Goal: Task Accomplishment & Management: Manage account settings

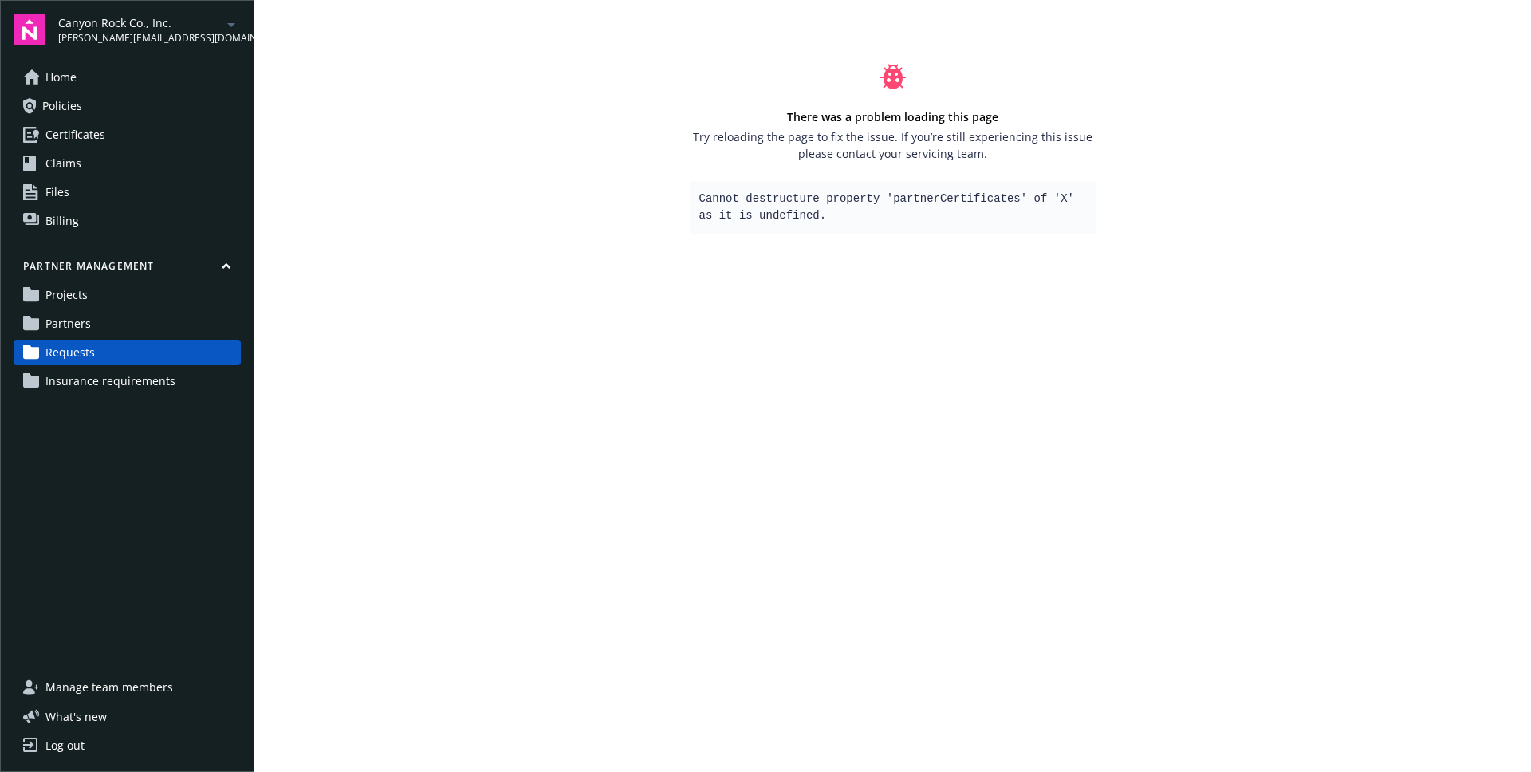
click at [815, 324] on main "There was a problem loading this page Try reloading the page to fix the issue. …" at bounding box center [892, 386] width 1276 height 772
click at [55, 322] on span "Partners" at bounding box center [67, 324] width 45 height 26
click at [156, 16] on span "Canyon Rock Co., Inc." at bounding box center [139, 22] width 163 height 17
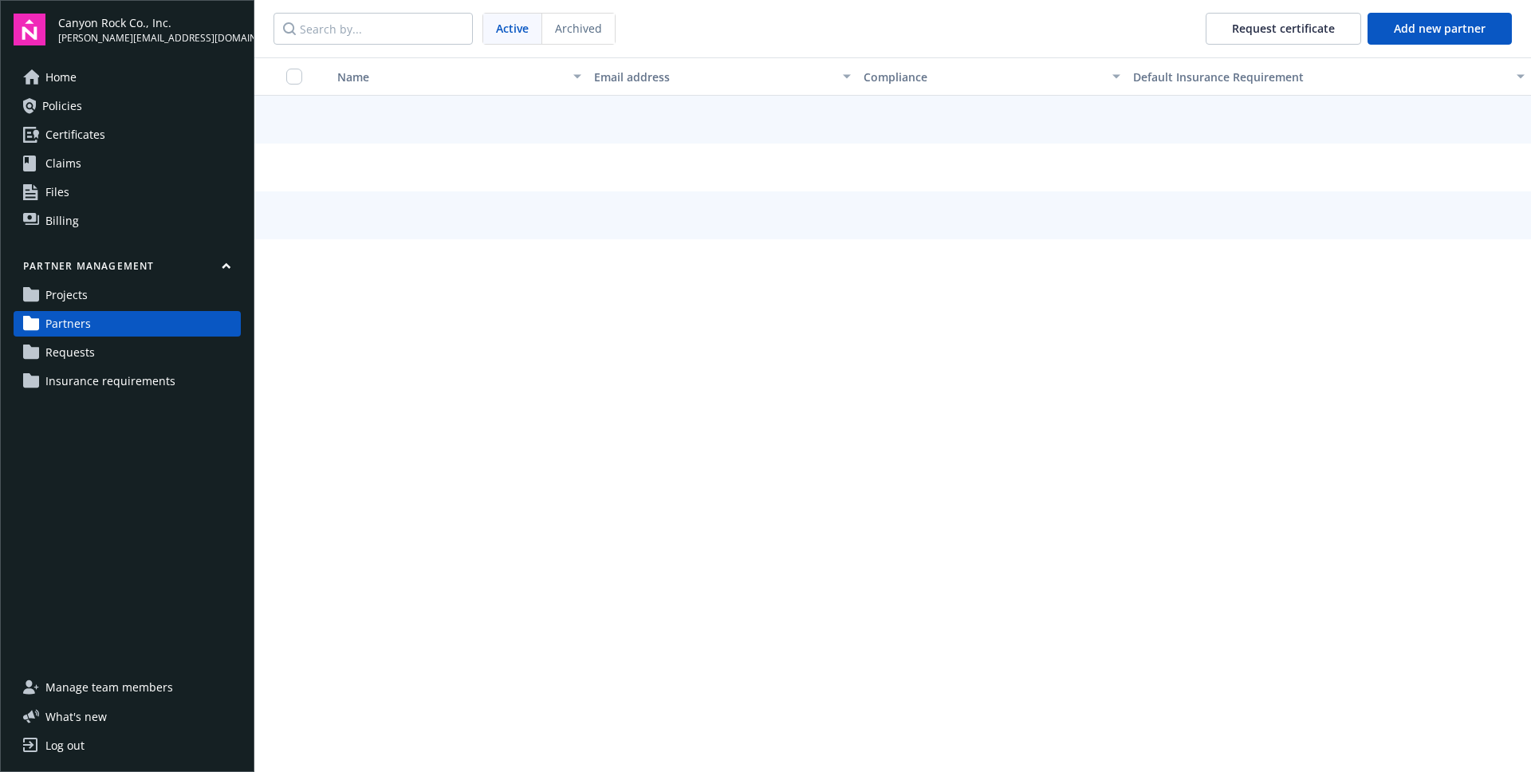
click at [149, 39] on span "[PERSON_NAME][EMAIL_ADDRESS][DOMAIN_NAME]" at bounding box center [149, 38] width 183 height 14
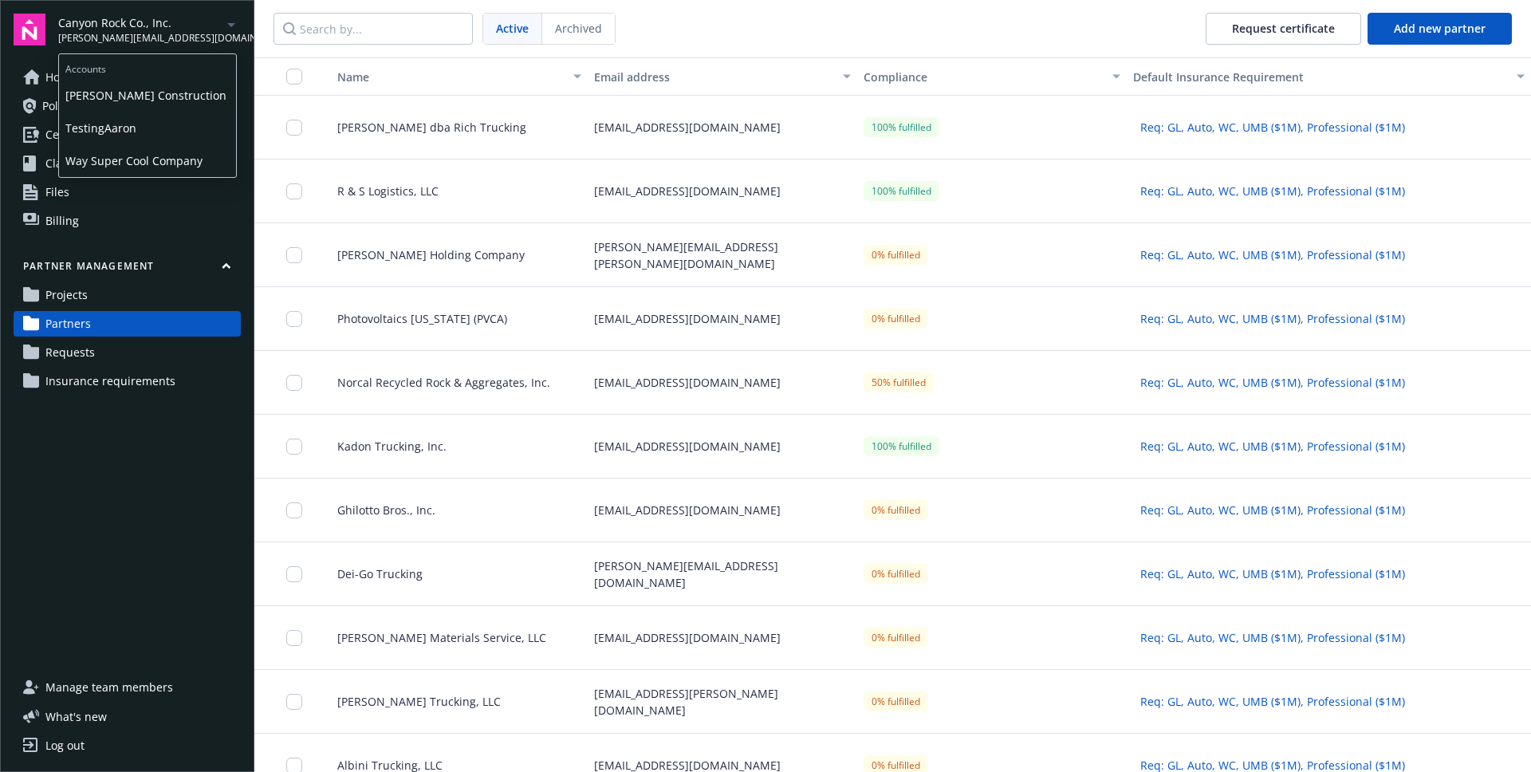
click at [139, 153] on span "Way Super Cool Company" at bounding box center [147, 160] width 164 height 33
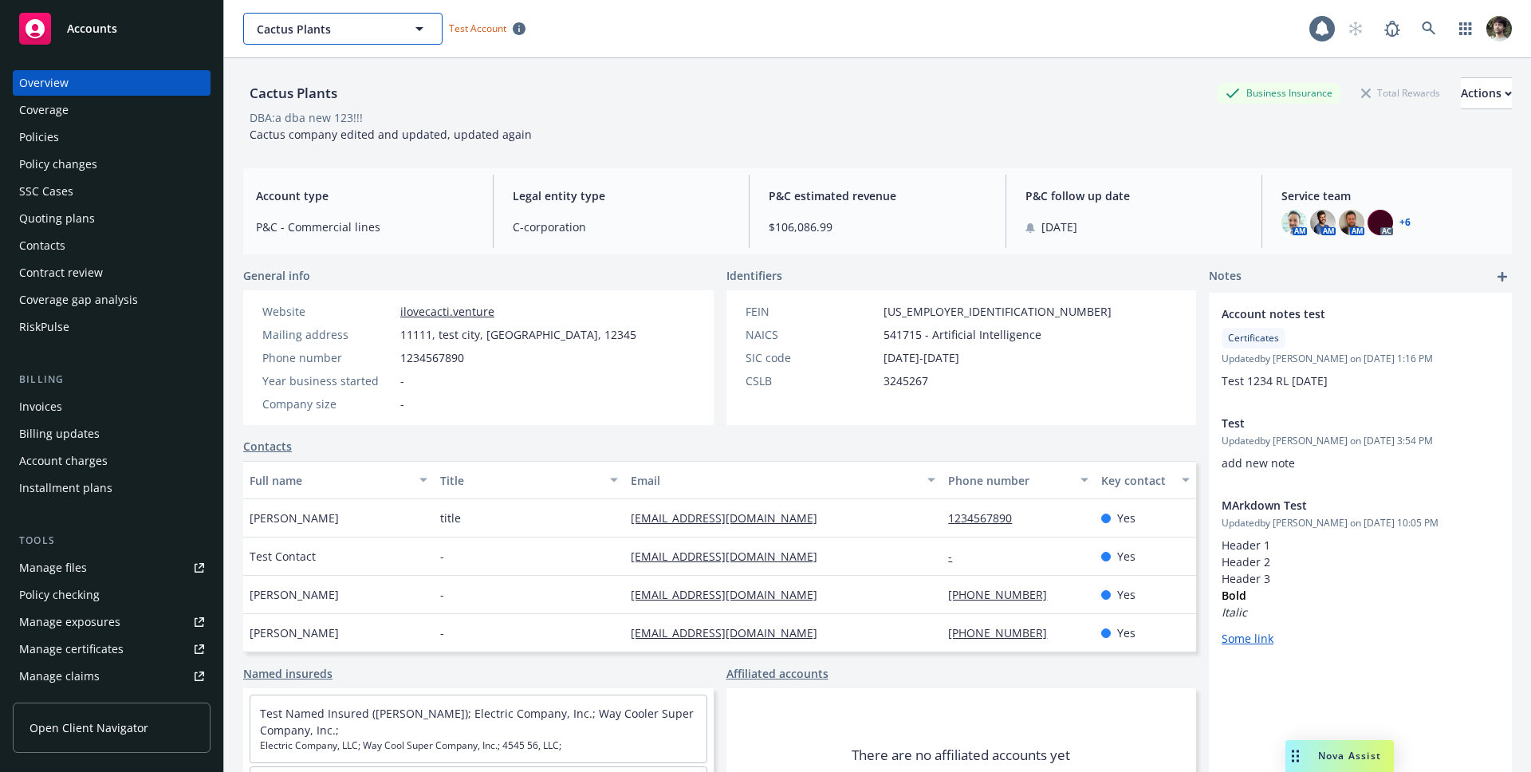
click at [364, 22] on span "Cactus Plants" at bounding box center [326, 29] width 138 height 17
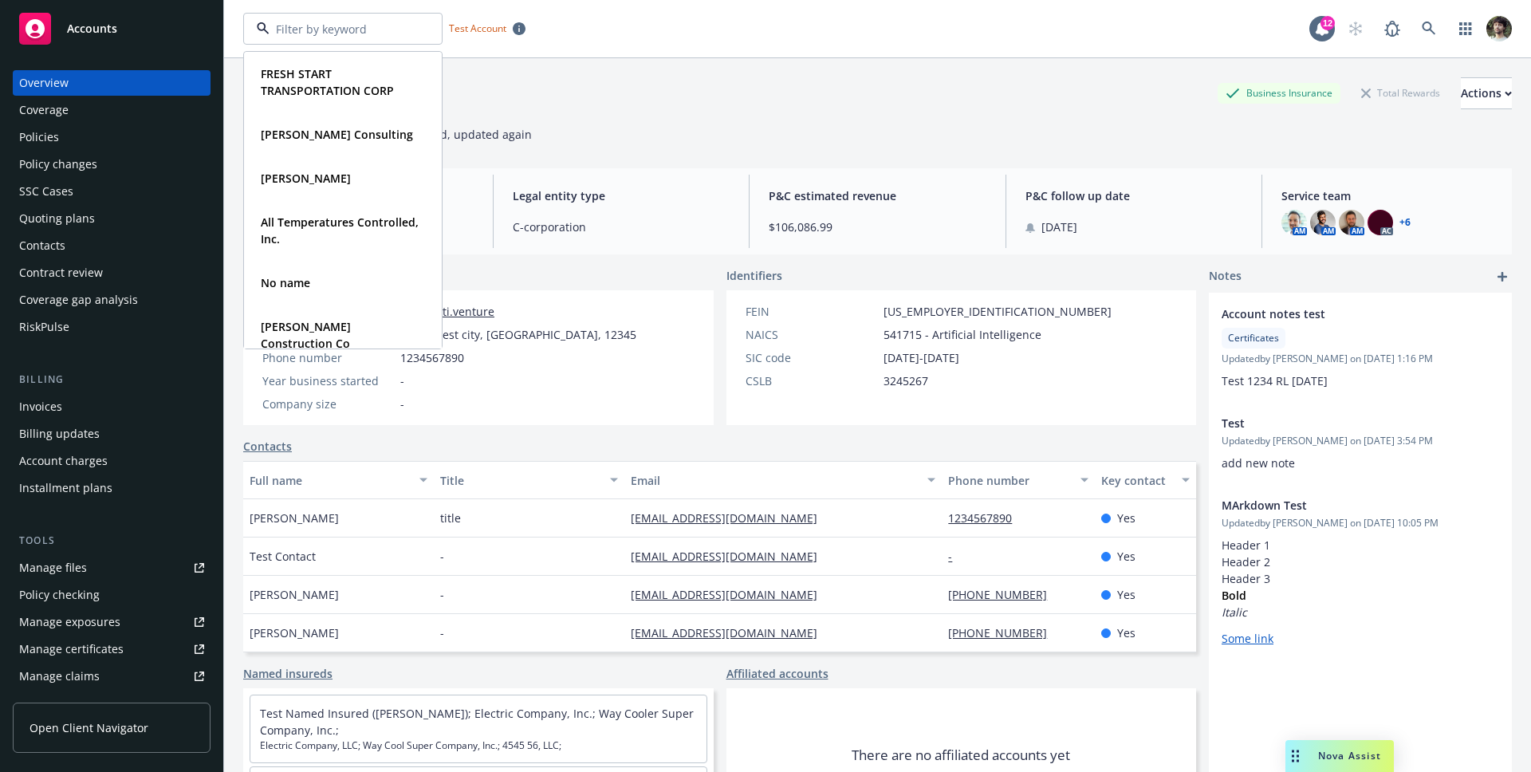
click at [693, 33] on div "FRESH START TRANSPORTATION CORP Type Commercial Thomas Carlos Consulting Type C…" at bounding box center [776, 29] width 1066 height 32
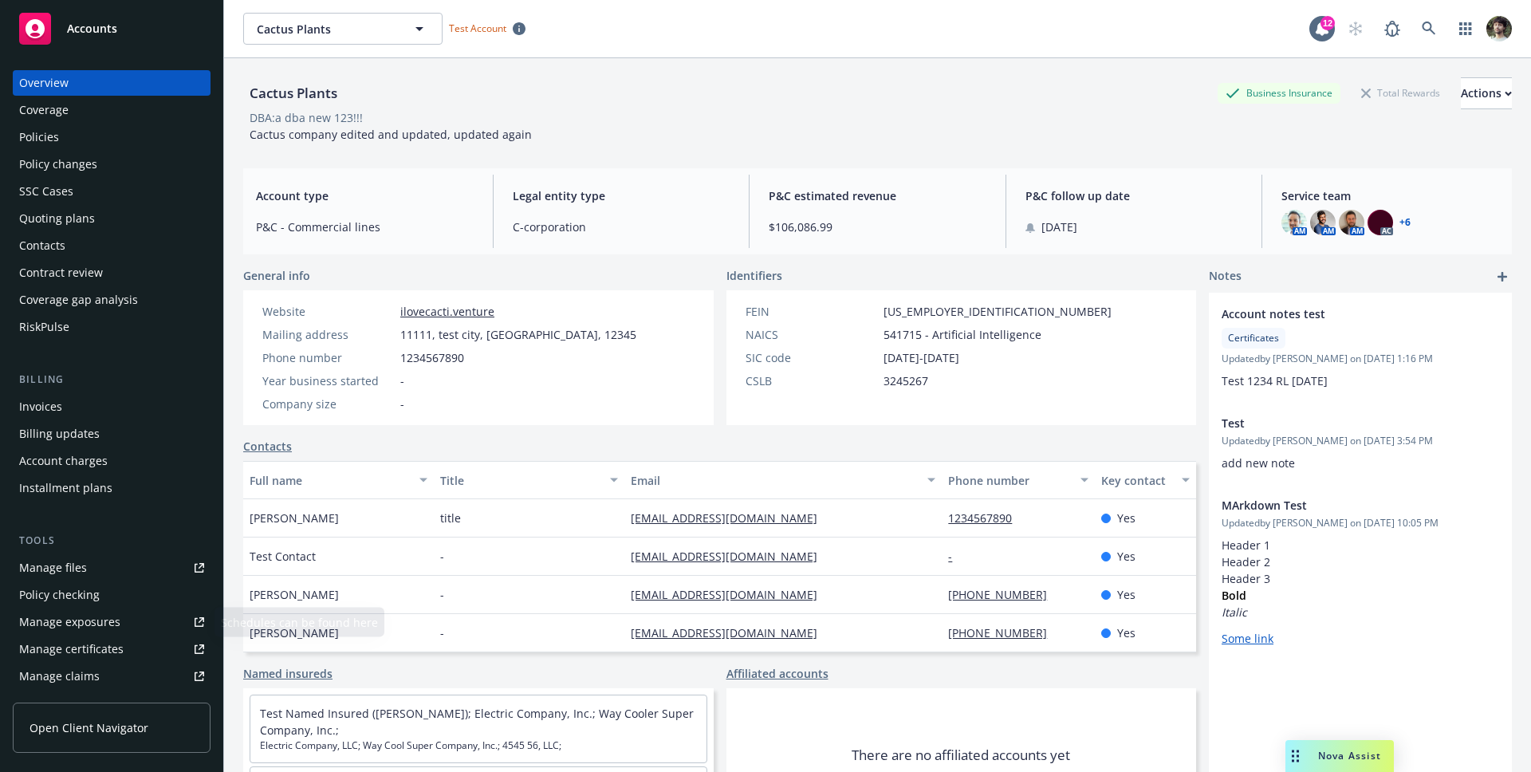
click at [112, 718] on link "Open Client Navigator" at bounding box center [112, 727] width 198 height 50
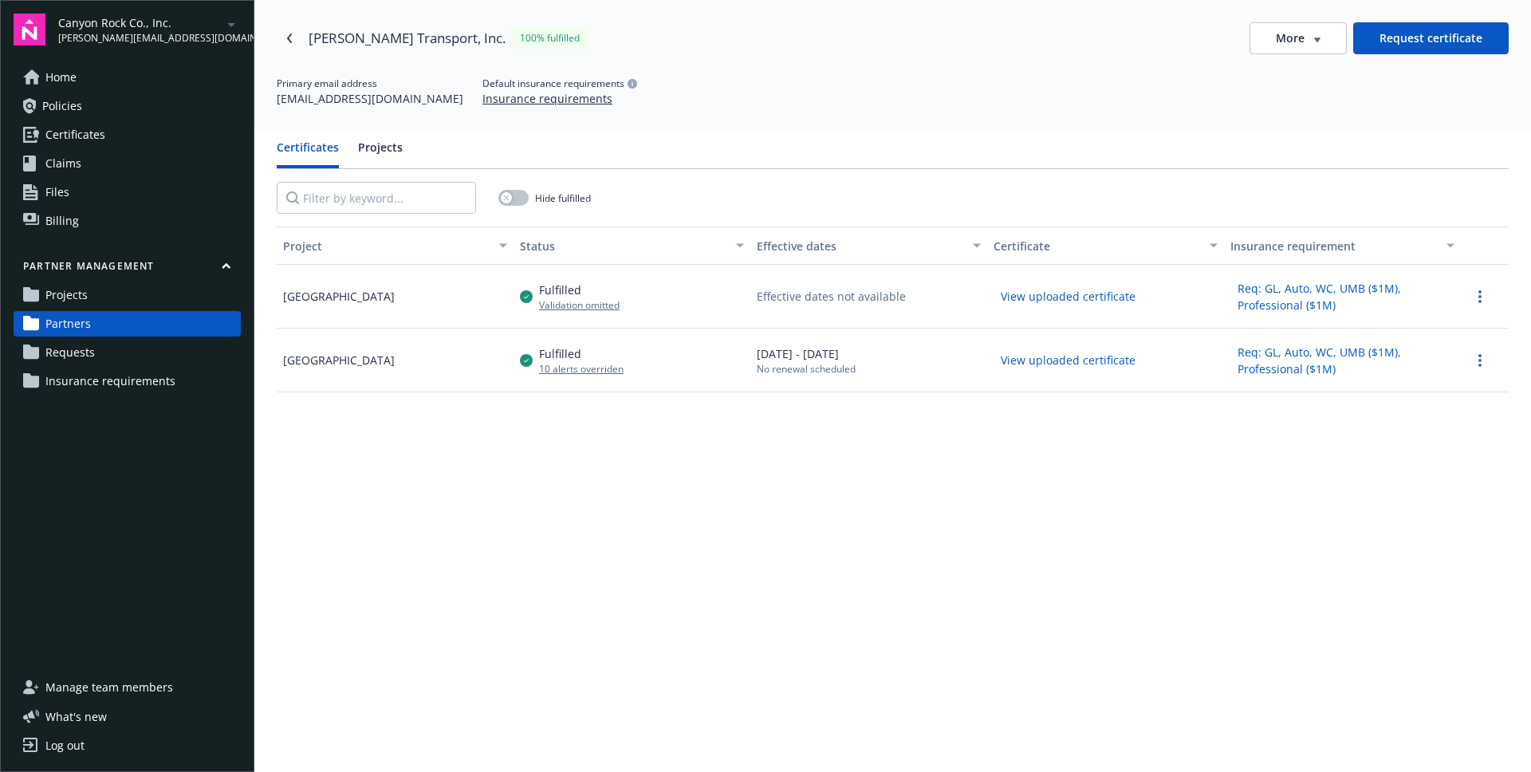
click at [145, 301] on link "Projects" at bounding box center [127, 295] width 227 height 26
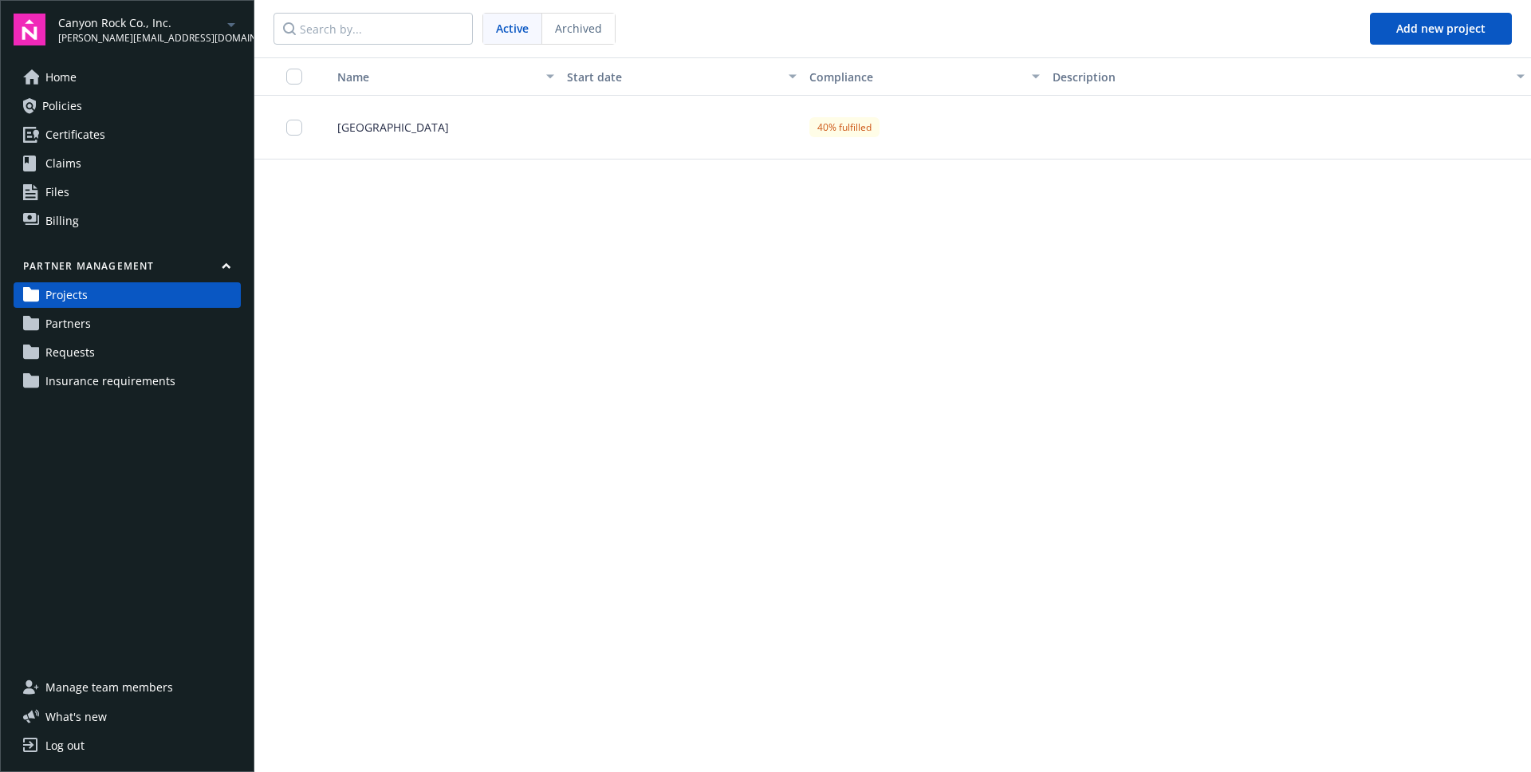
click at [121, 353] on link "Requests" at bounding box center [127, 353] width 227 height 26
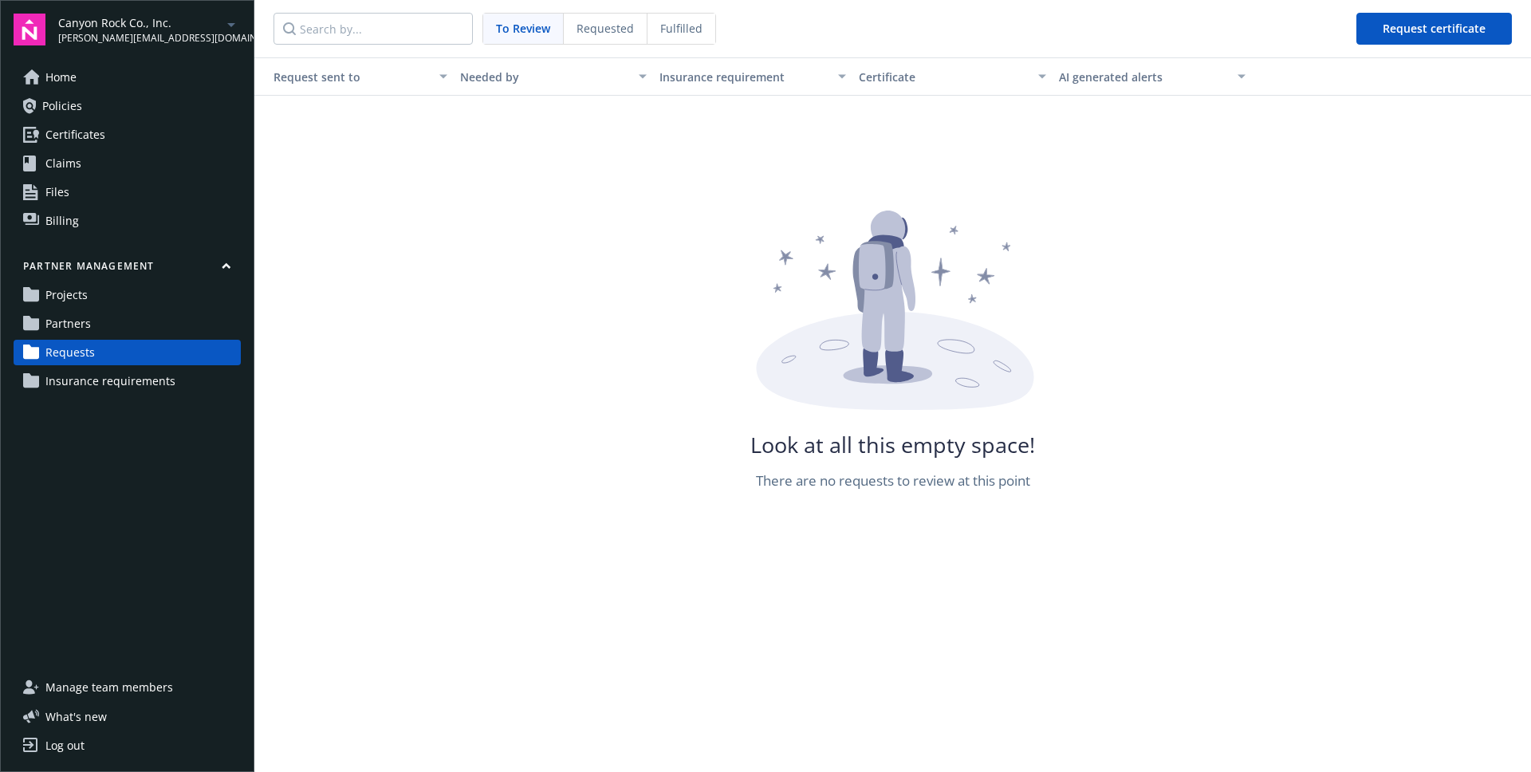
click at [125, 335] on link "Partners" at bounding box center [127, 324] width 227 height 26
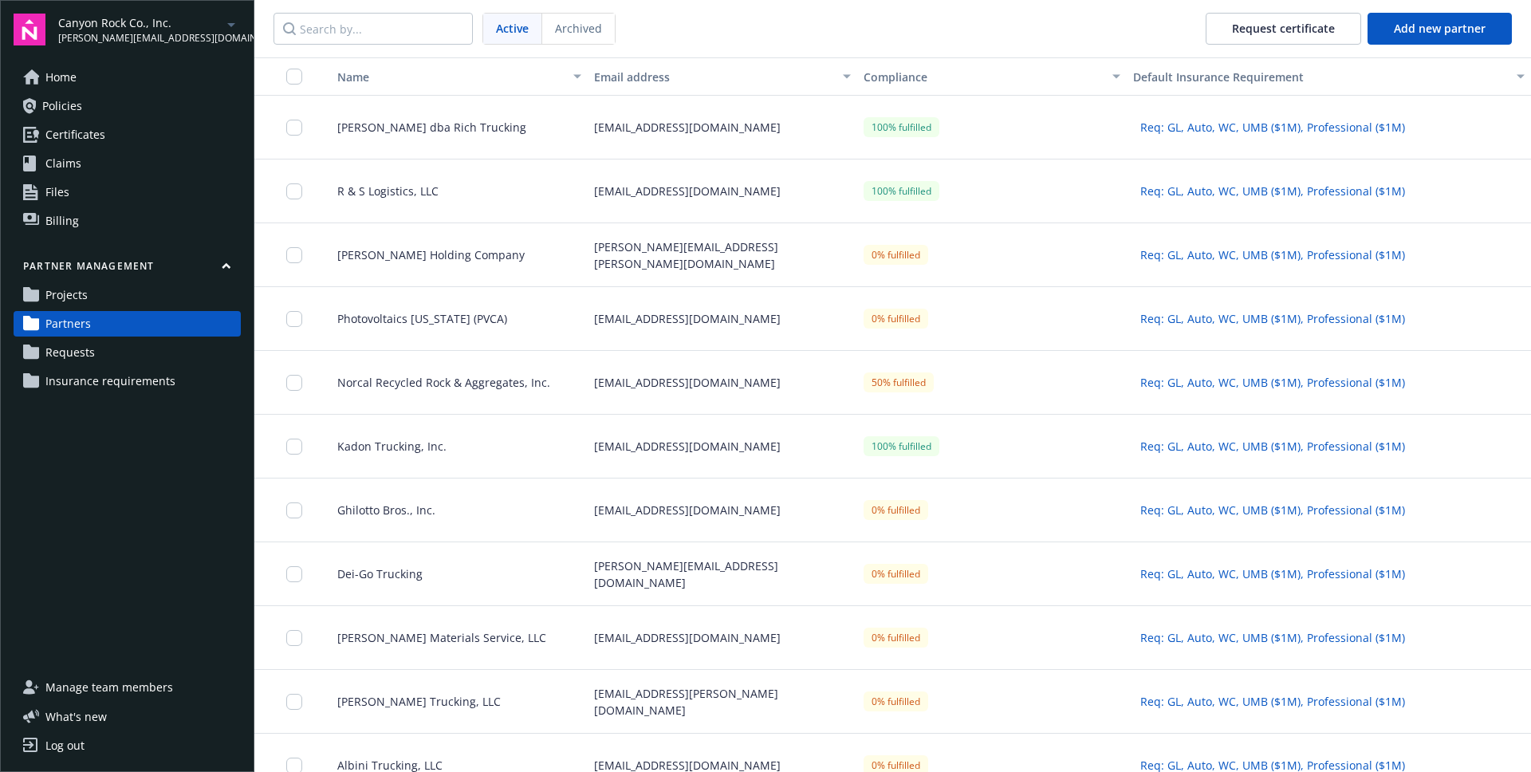
click at [132, 303] on link "Projects" at bounding box center [127, 295] width 227 height 26
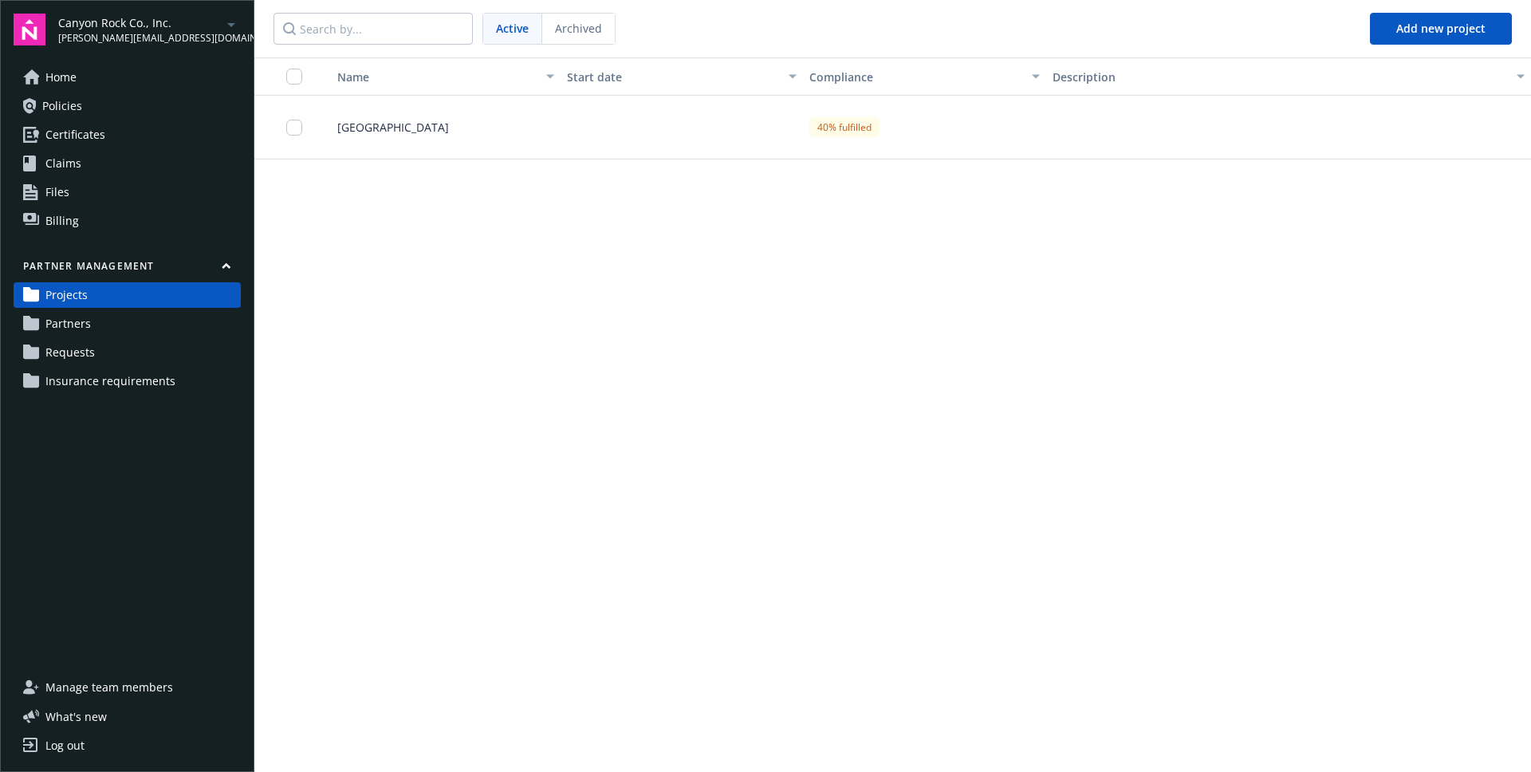
click at [124, 385] on span "Insurance requirements" at bounding box center [110, 381] width 130 height 26
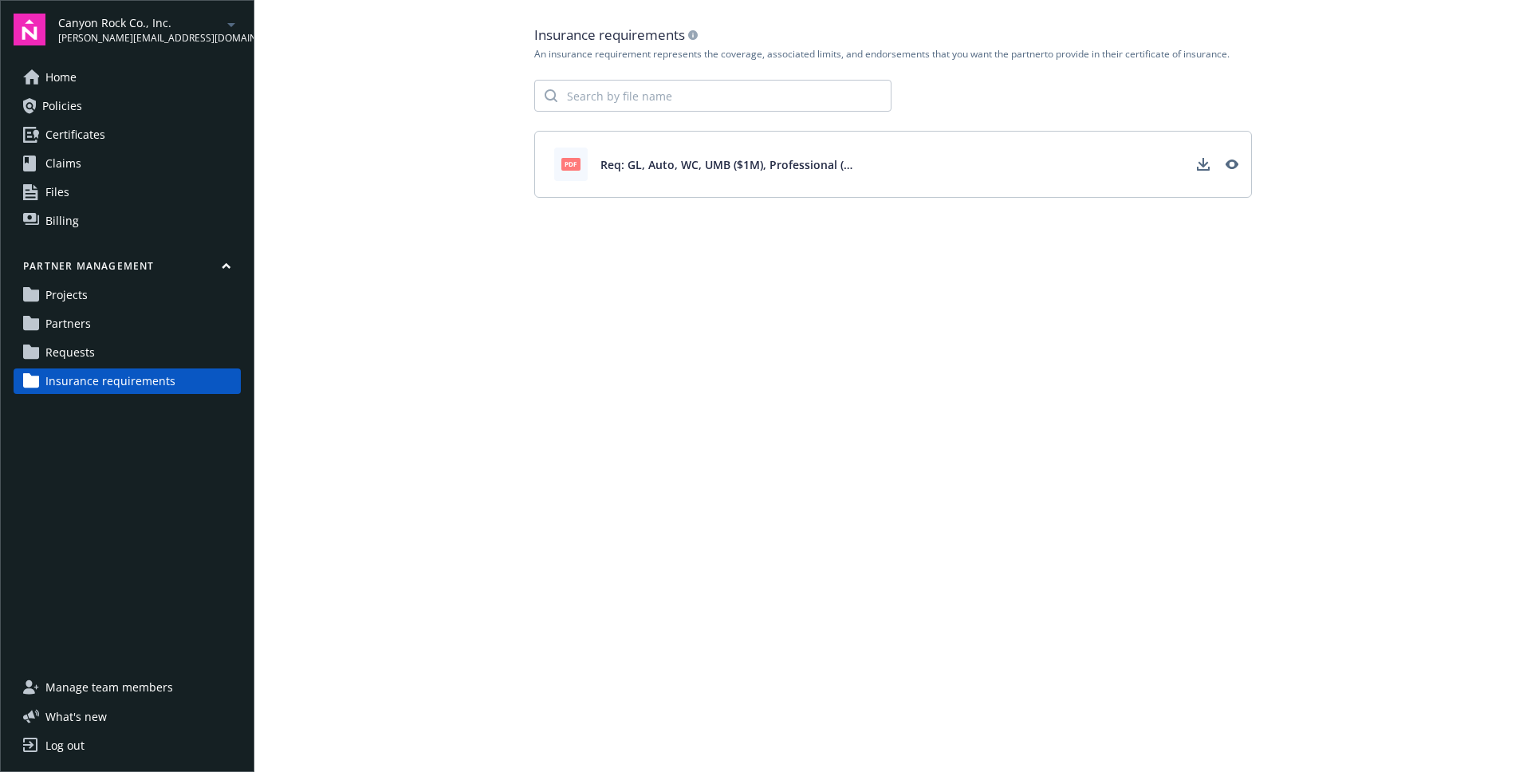
click at [142, 298] on link "Projects" at bounding box center [127, 295] width 227 height 26
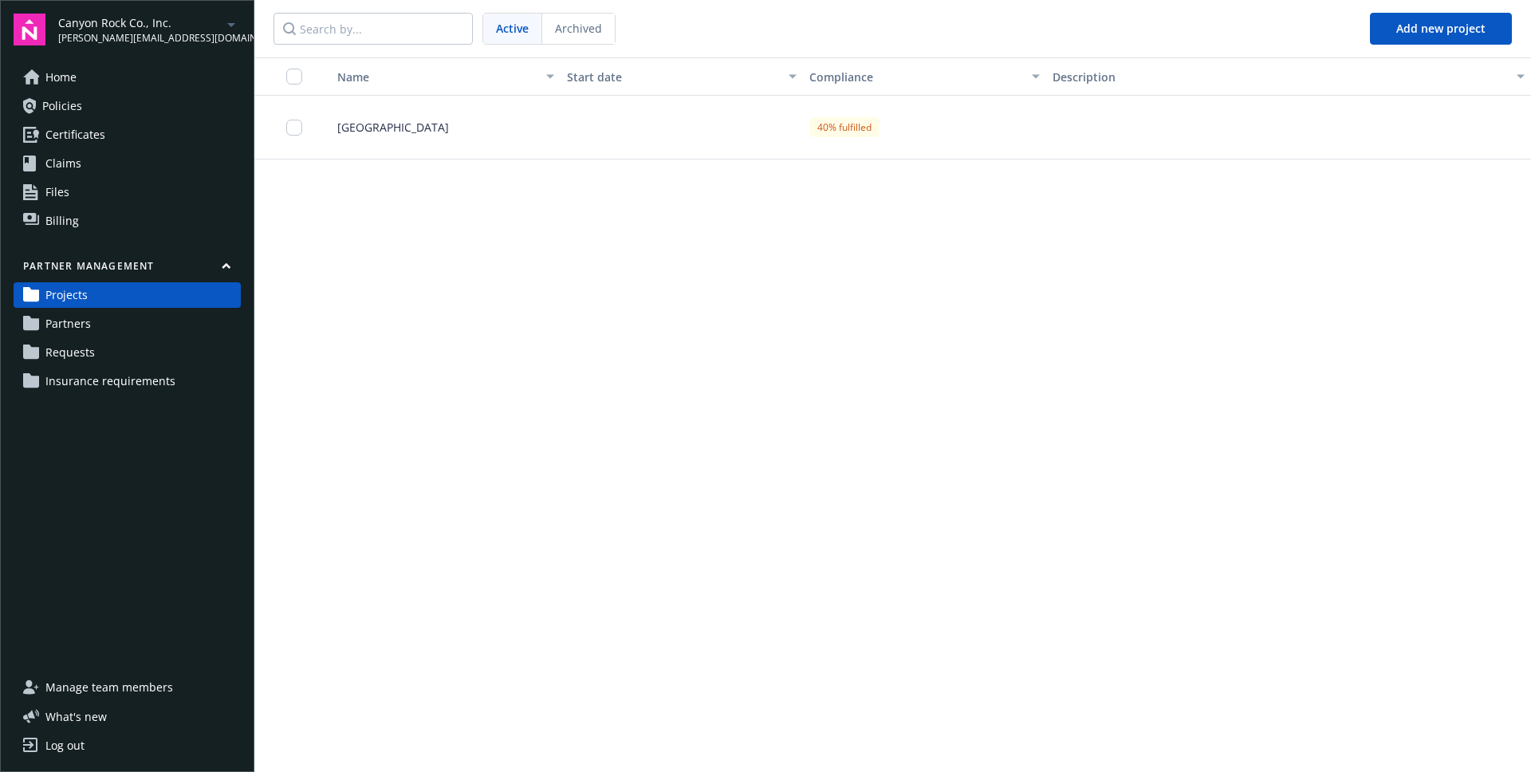
click at [365, 142] on div "[GEOGRAPHIC_DATA]" at bounding box center [439, 128] width 242 height 64
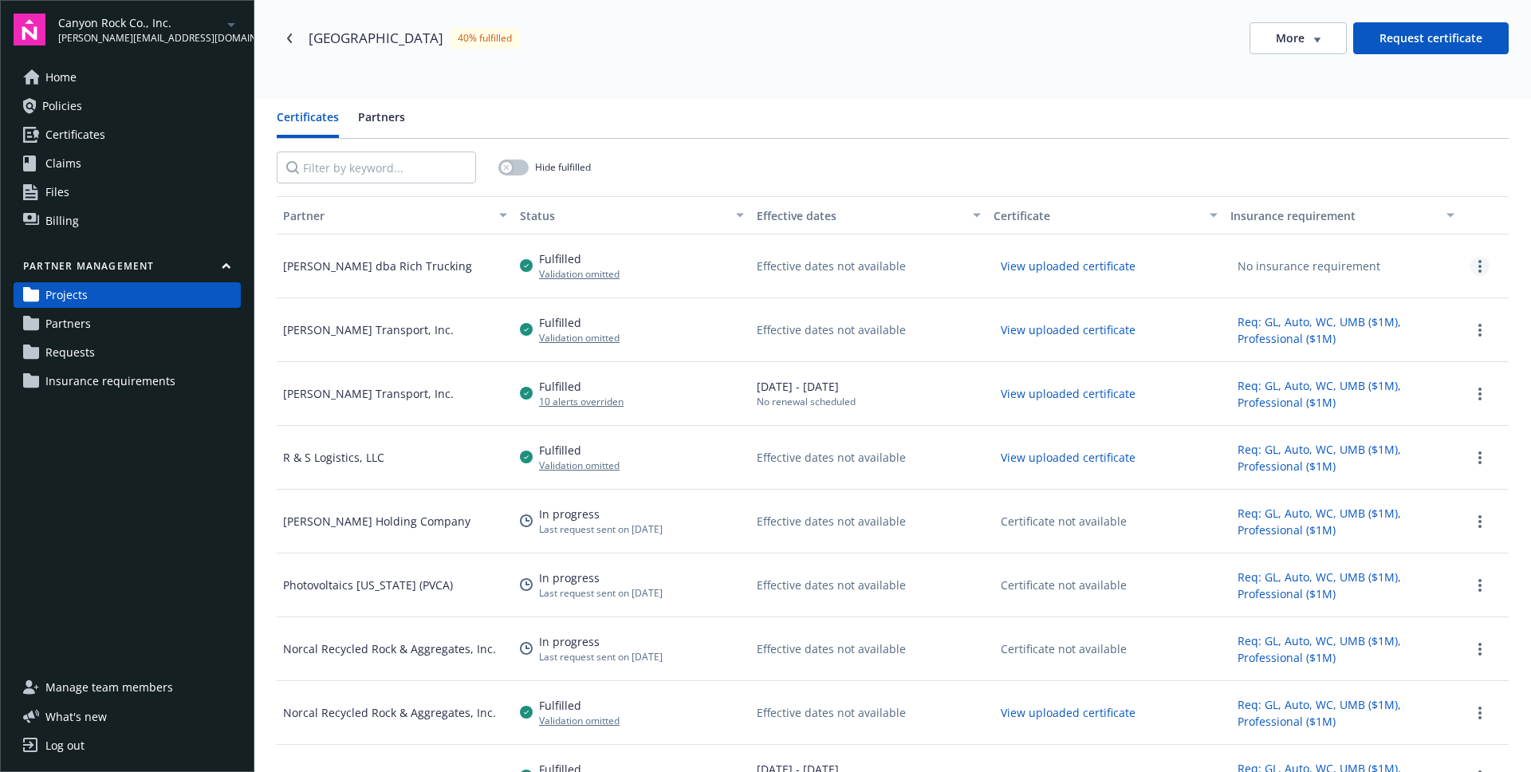
click at [1470, 267] on link "more" at bounding box center [1479, 266] width 19 height 19
click at [1449, 178] on div "Hide fulfilled" at bounding box center [893, 167] width 1232 height 57
click at [90, 452] on div "Home Policies Certificates Claims Files Billing Partner management Projects Par…" at bounding box center [127, 360] width 227 height 591
click at [1470, 266] on link "more" at bounding box center [1479, 266] width 19 height 19
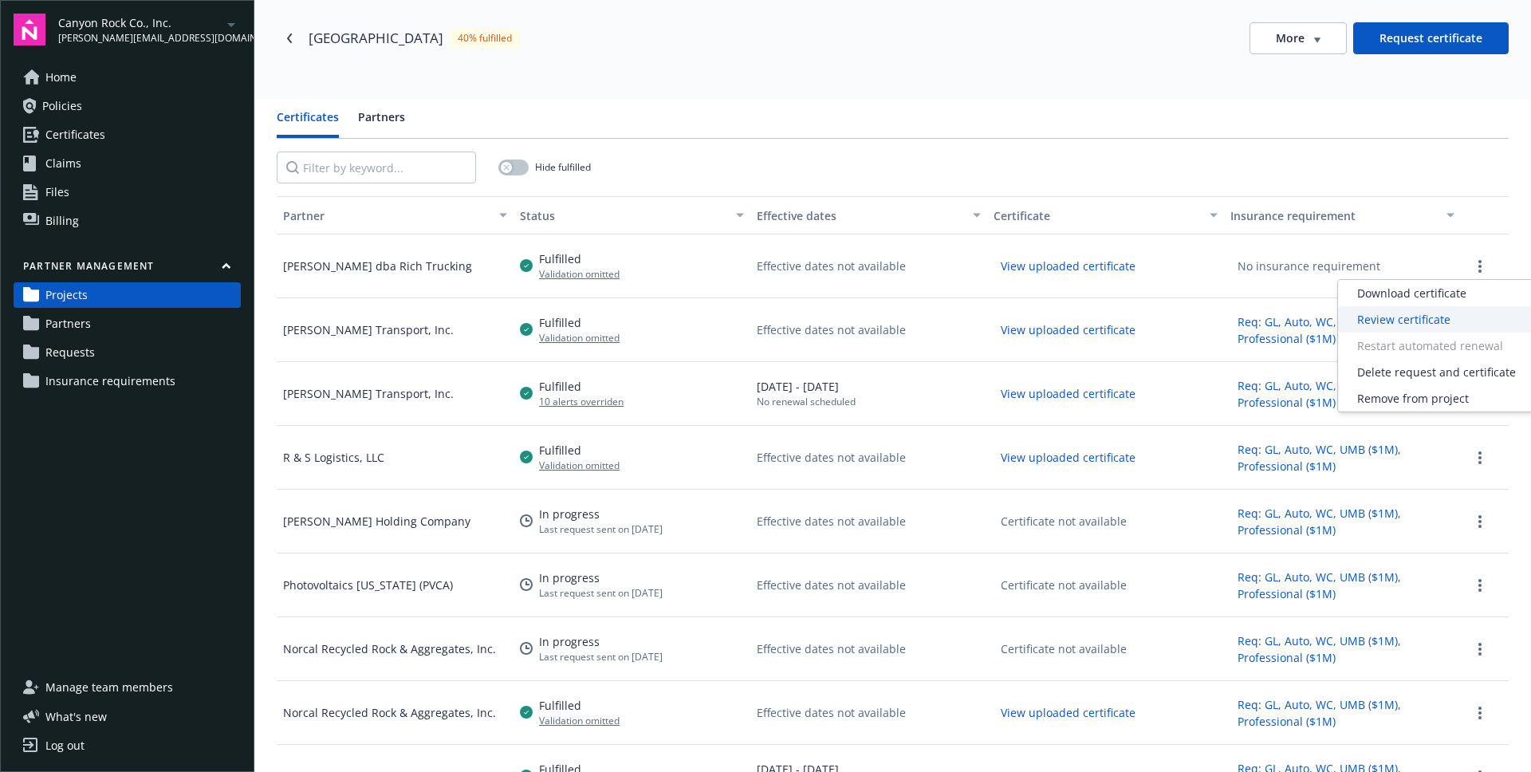
click at [1441, 321] on span "Review certificate" at bounding box center [1403, 319] width 93 height 17
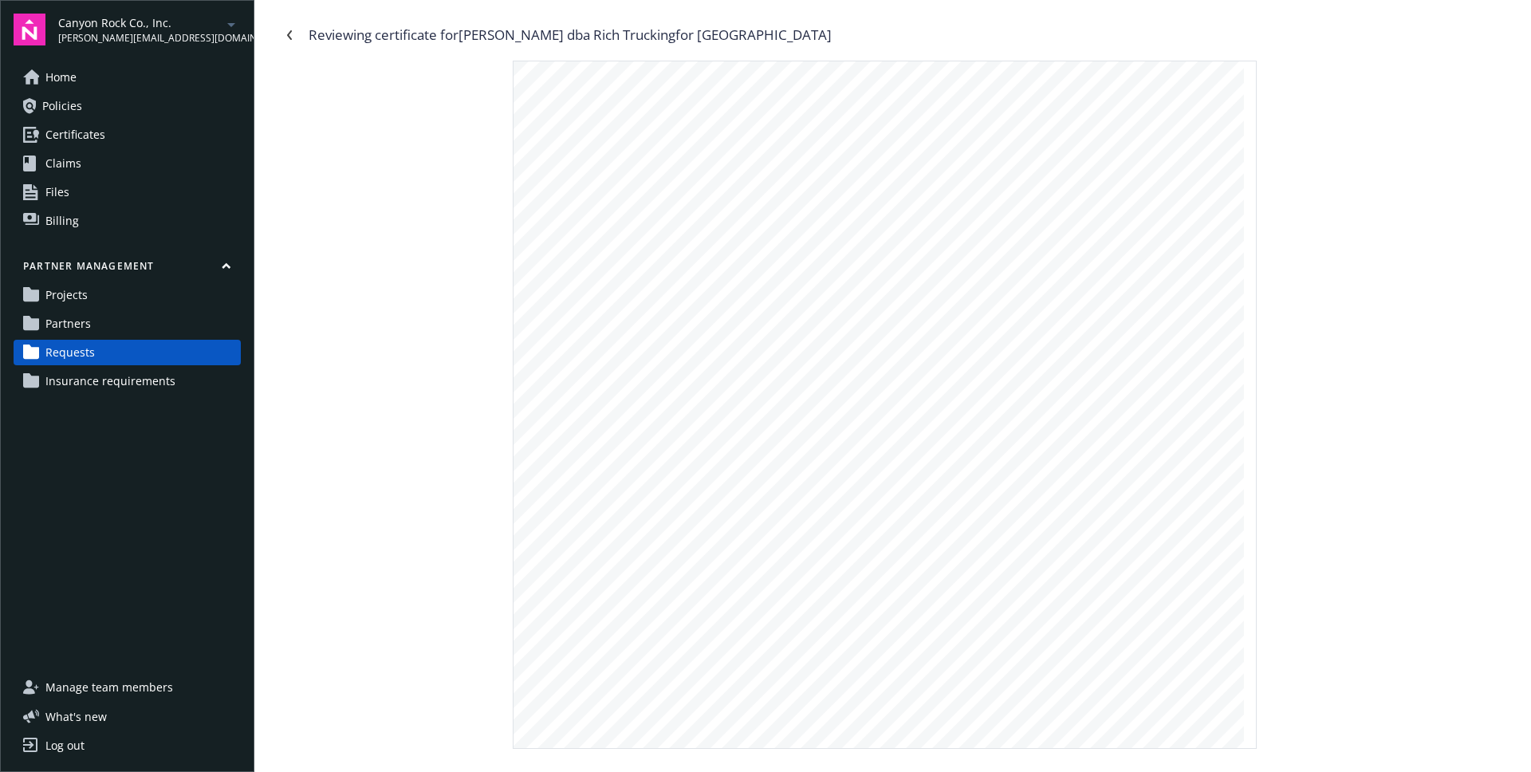
click at [271, 41] on div "Reviewing certificate for Richard G Schaefer dba Rich Trucking for Forestville …" at bounding box center [892, 385] width 1276 height 771
click at [285, 34] on icon "Navigate back" at bounding box center [290, 35] width 10 height 10
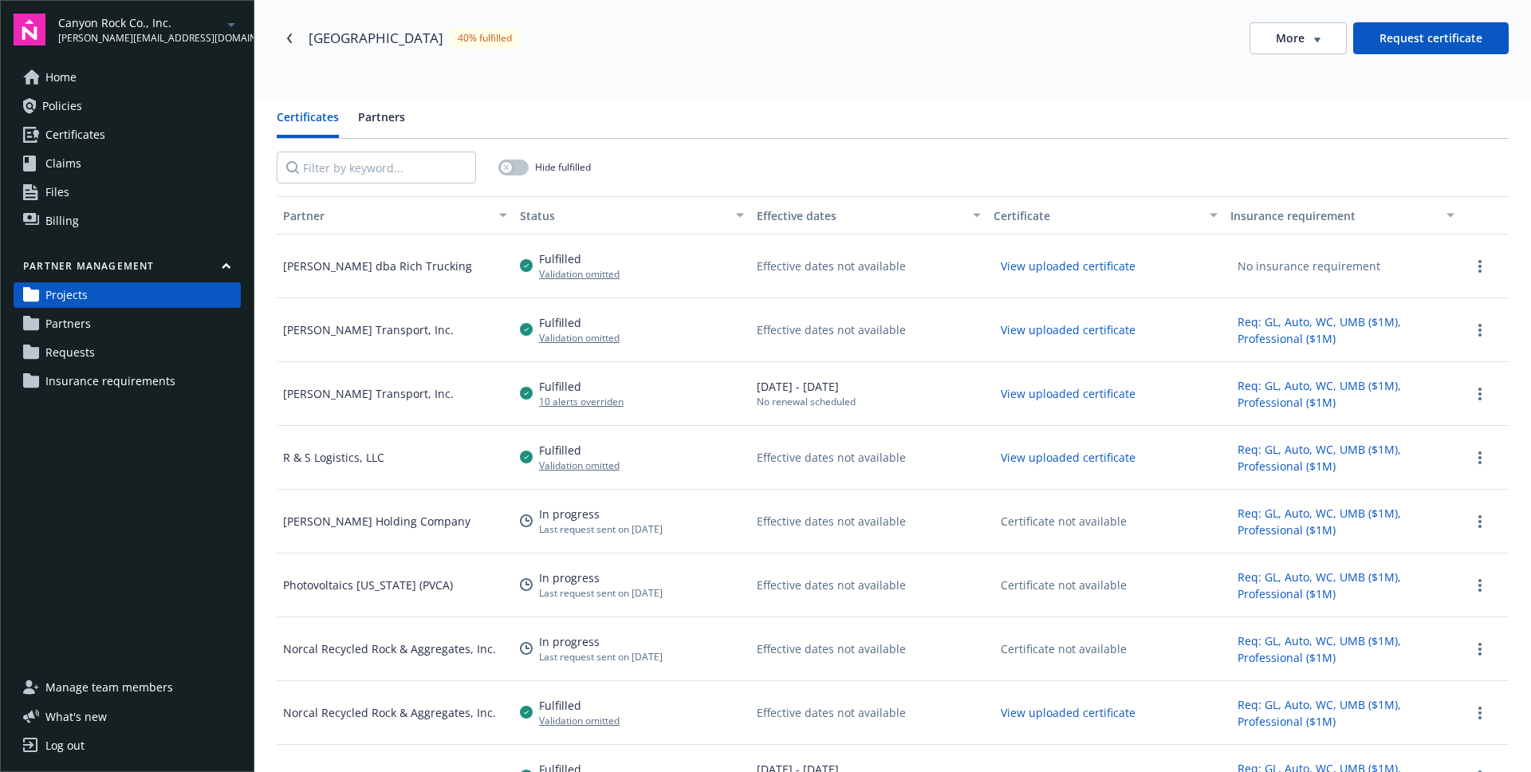
click at [1461, 380] on div at bounding box center [1485, 394] width 48 height 64
click at [1461, 383] on div at bounding box center [1485, 394] width 48 height 64
click at [1470, 387] on link "more" at bounding box center [1479, 393] width 19 height 19
click at [895, 278] on div "Effective dates not available" at bounding box center [868, 266] width 237 height 64
click at [1478, 265] on circle "more" at bounding box center [1479, 266] width 3 height 3
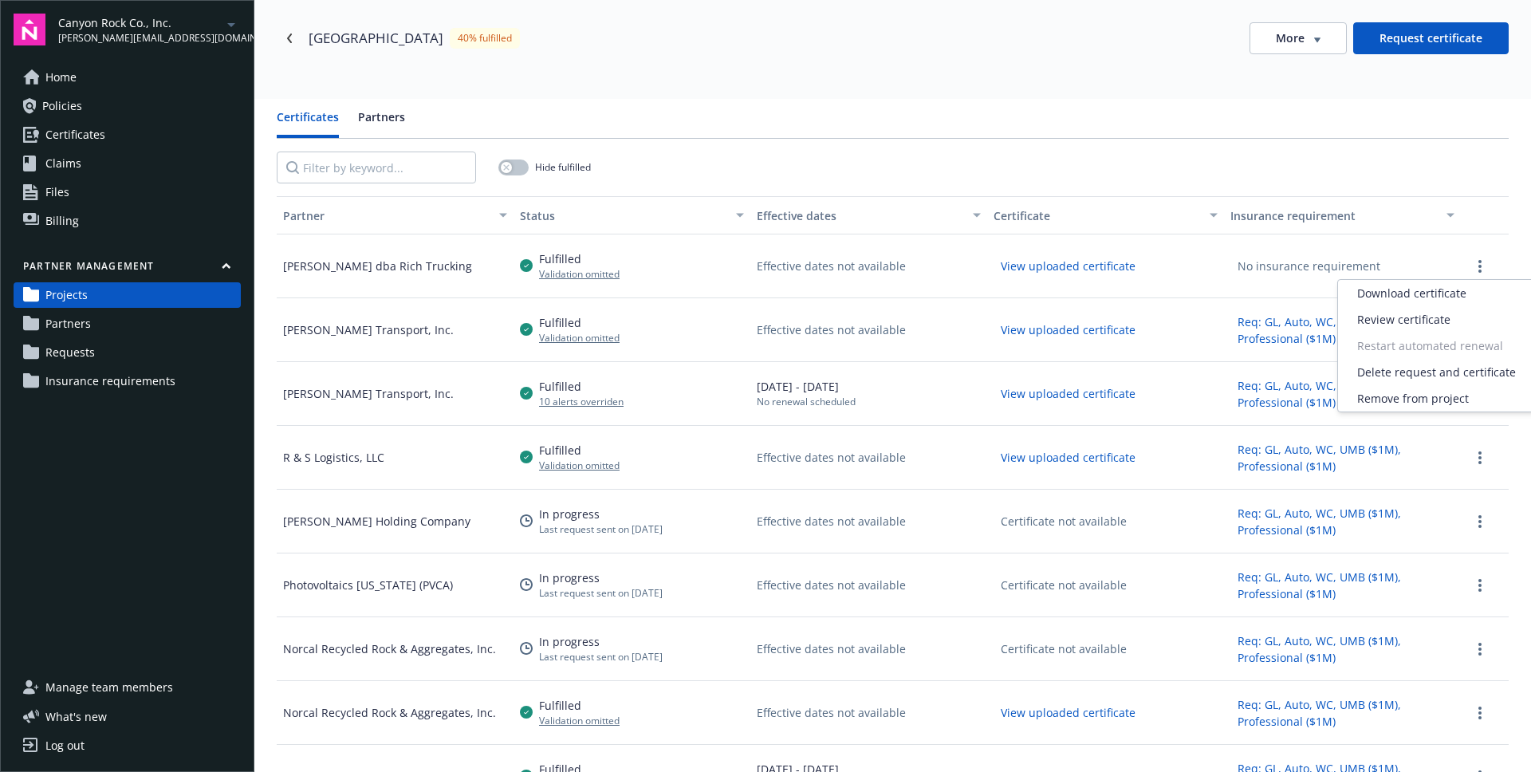
click at [897, 158] on div "Hide fulfilled" at bounding box center [893, 167] width 1232 height 57
click at [1339, 320] on button "Req: GL, Auto, WC, UMB ($1M), Professional ($1M)" at bounding box center [1342, 329] width 224 height 41
click at [1046, 338] on button "View uploaded certificate" at bounding box center [1067, 329] width 149 height 25
click at [196, 31] on span "emiliano.topino@newfront.com" at bounding box center [139, 38] width 163 height 14
click at [250, 78] on div "Canyon Rock Co., Inc. emiliano.topino@newfront.com Home Policies Certificates C…" at bounding box center [127, 386] width 254 height 772
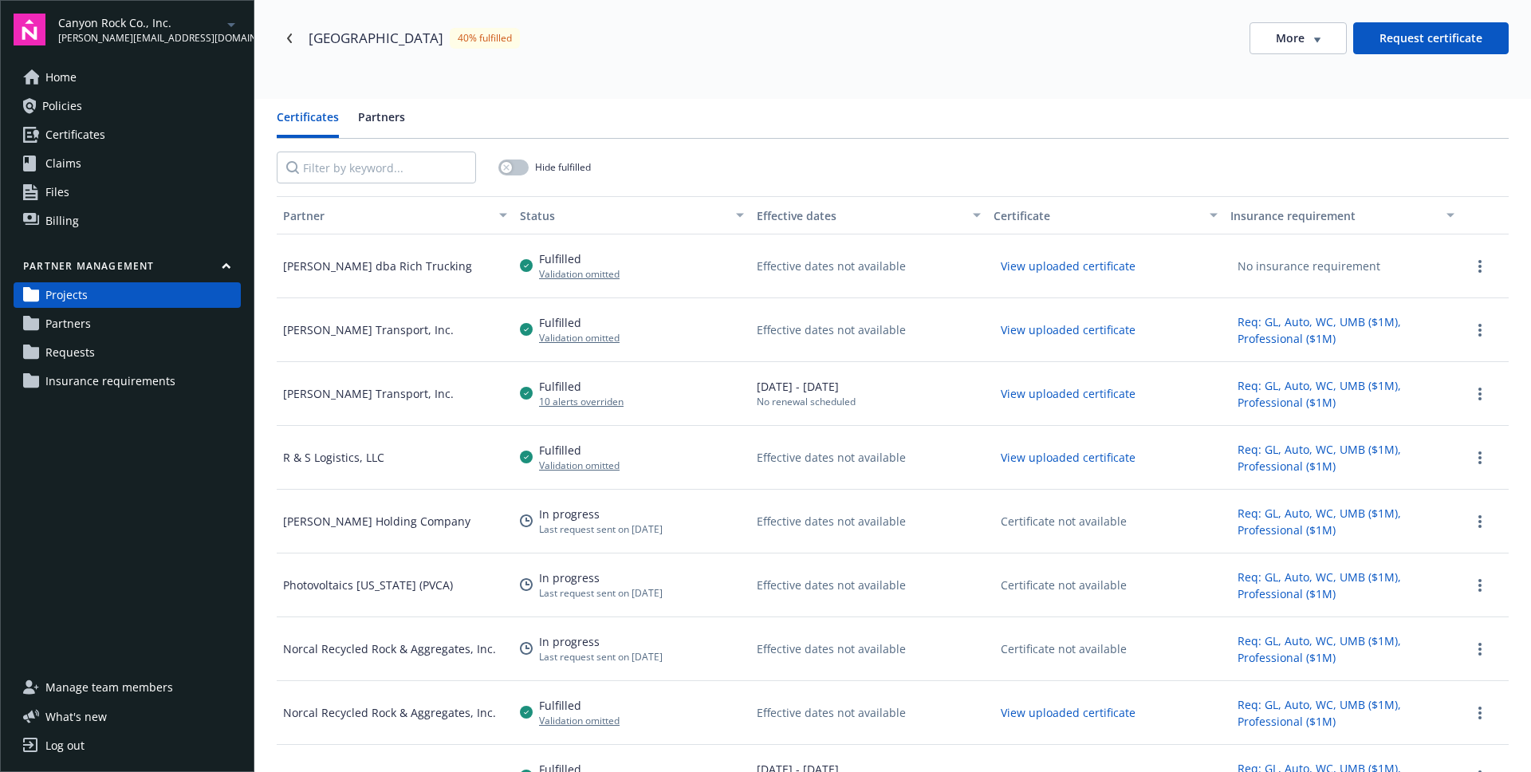
click at [858, 157] on div "Hide fulfilled" at bounding box center [893, 167] width 1232 height 57
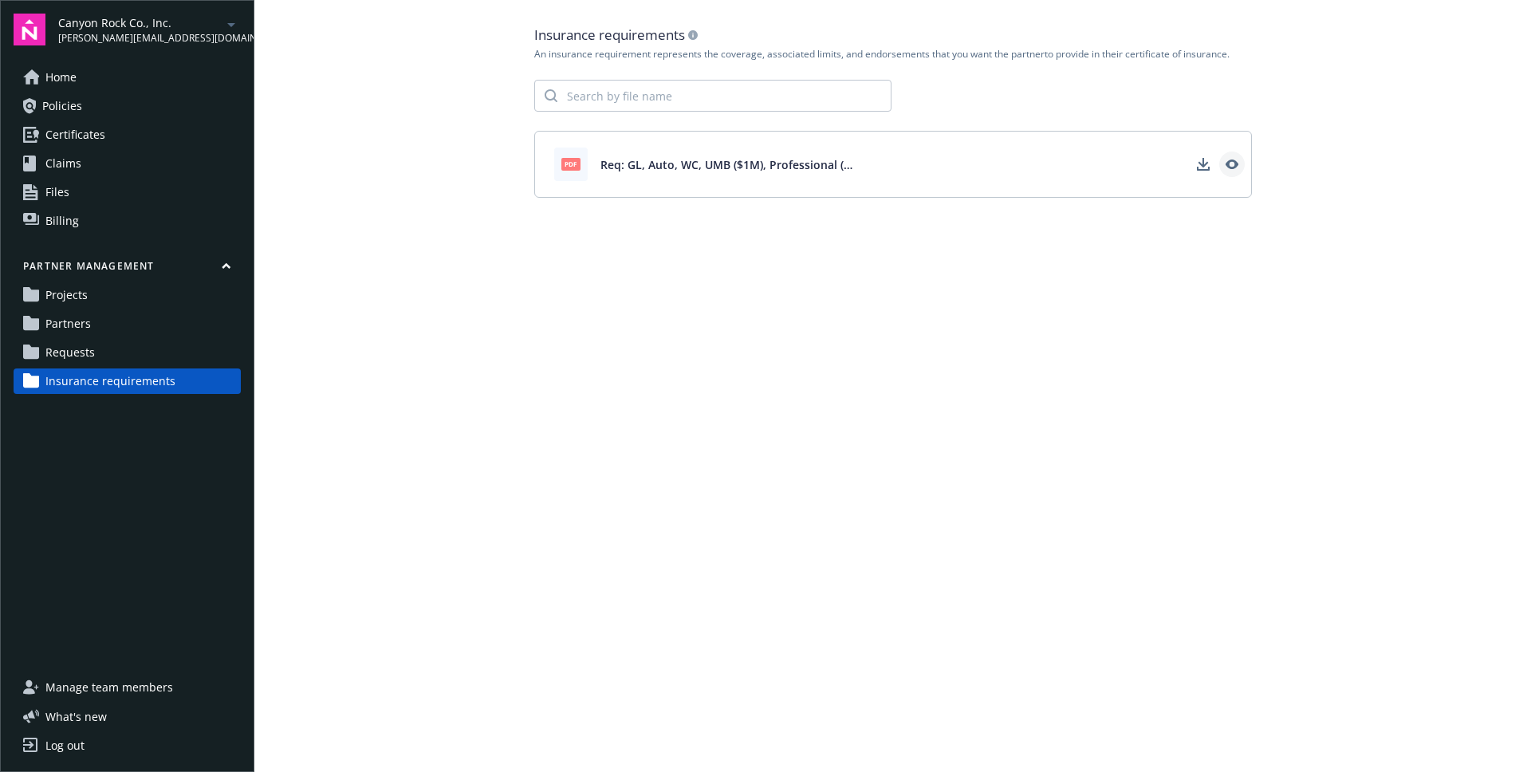
click at [1229, 166] on icon "View" at bounding box center [1231, 164] width 13 height 13
click at [1242, 156] on link "View" at bounding box center [1232, 164] width 26 height 26
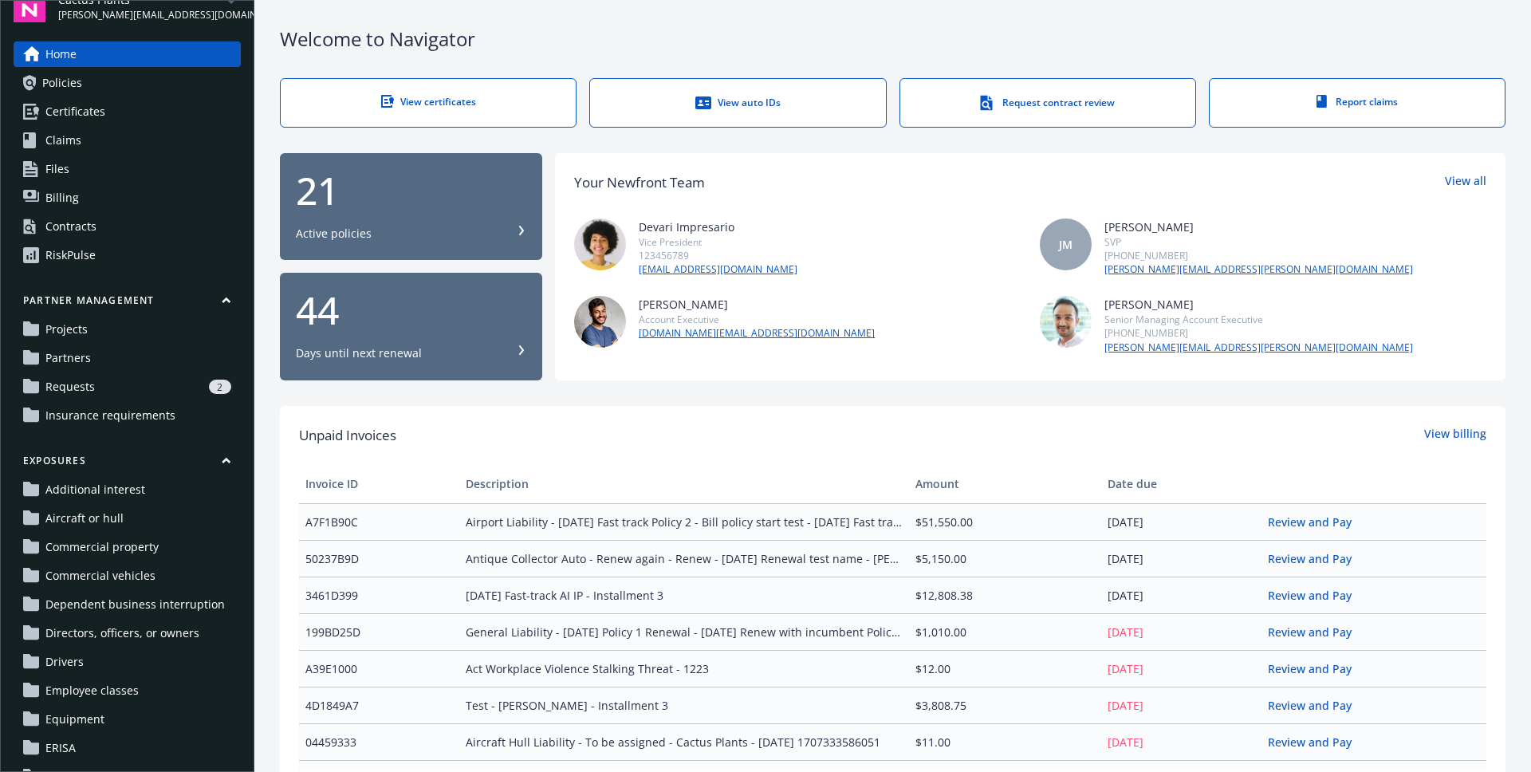
scroll to position [24, 0]
click at [108, 332] on link "Projects" at bounding box center [127, 329] width 227 height 26
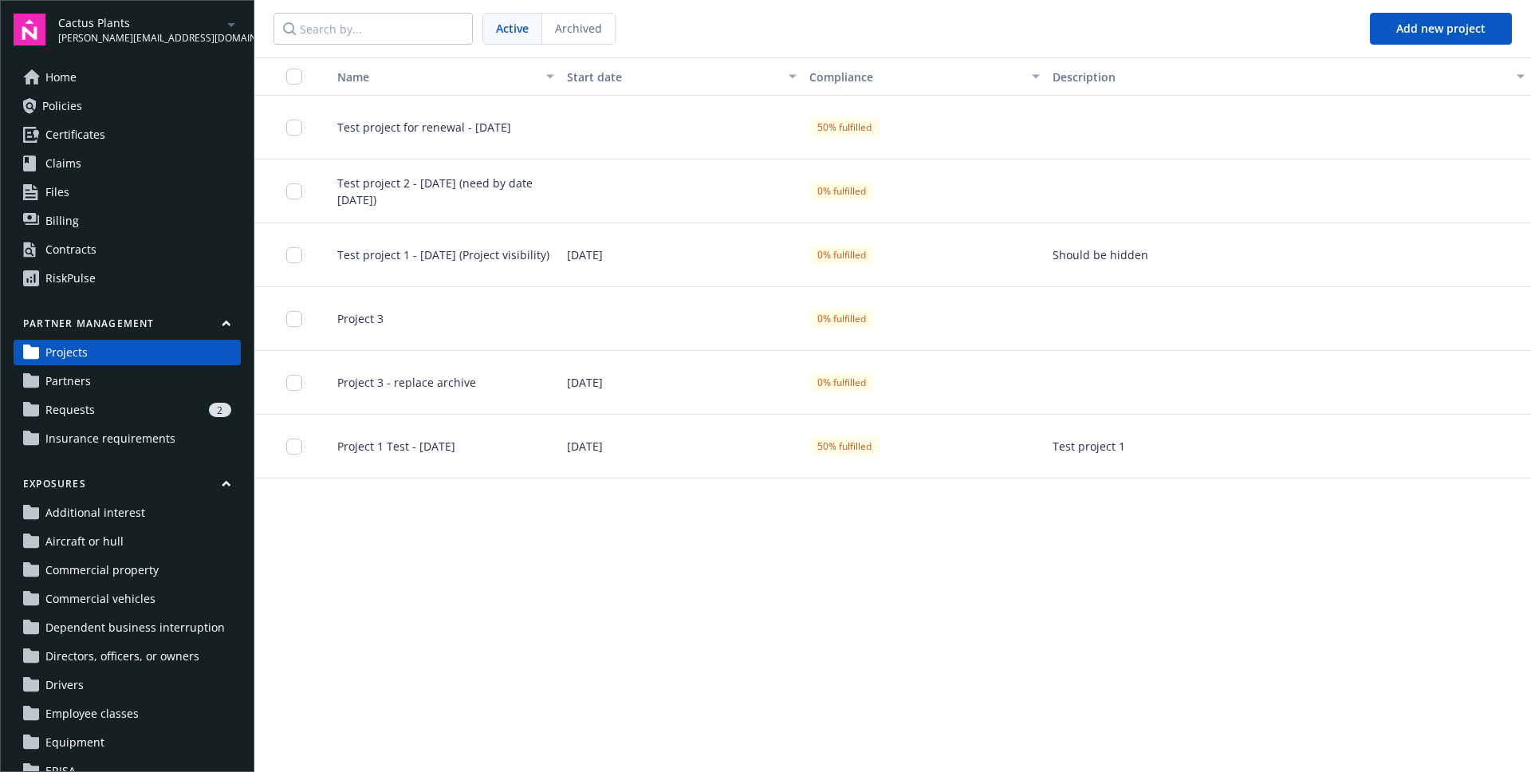
click at [114, 383] on link "Partners" at bounding box center [127, 381] width 227 height 26
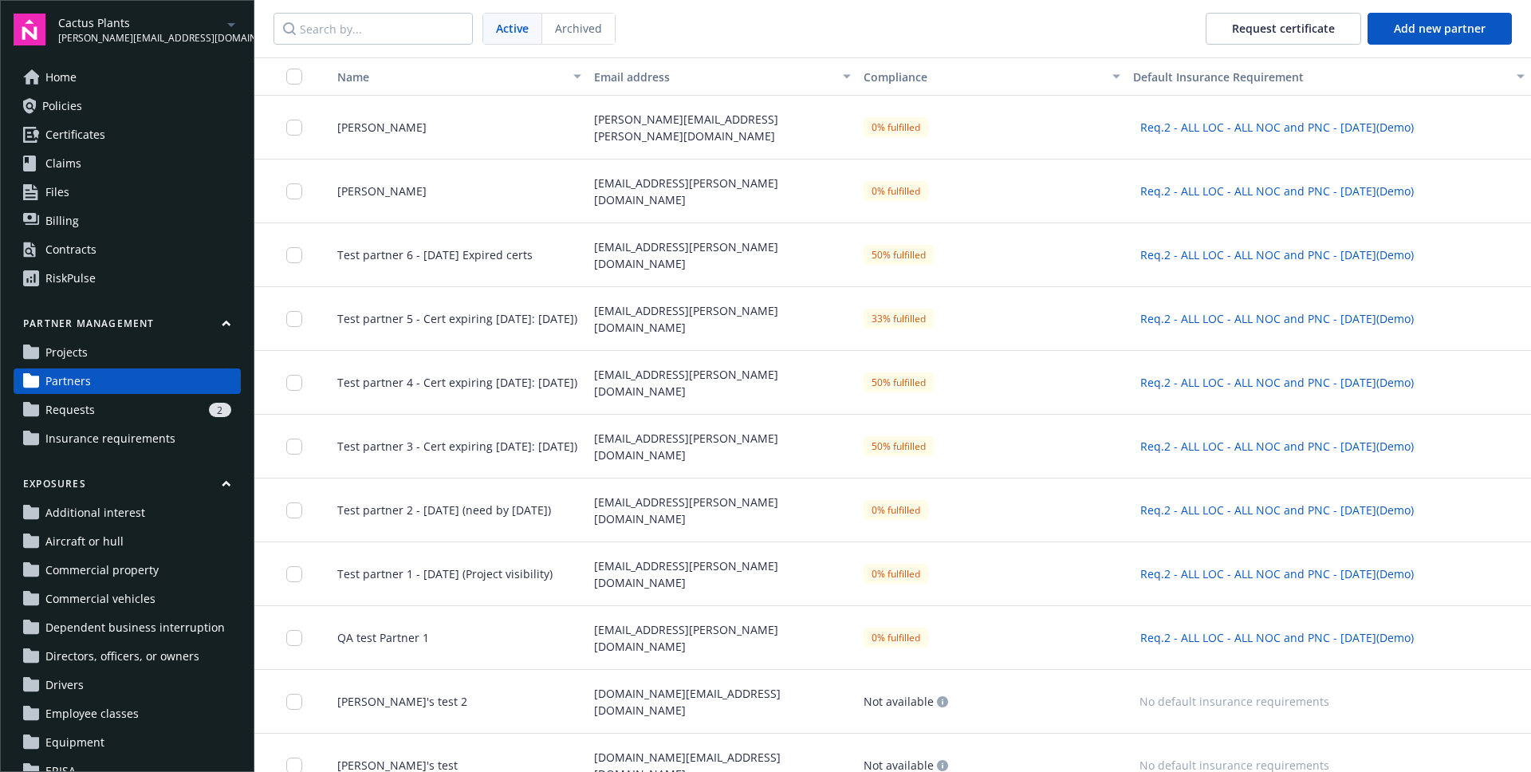
click at [112, 413] on div "2" at bounding box center [166, 410] width 130 height 14
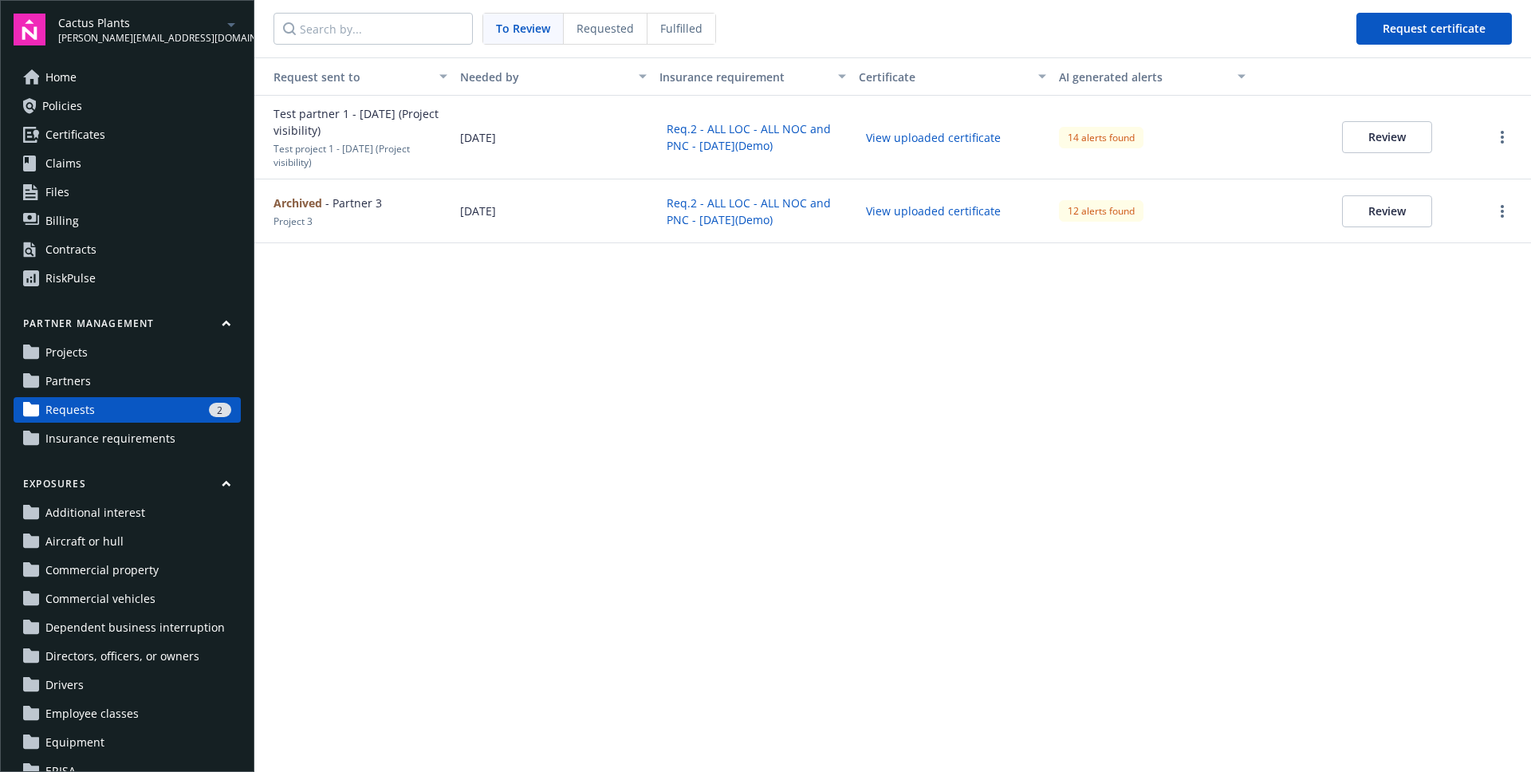
click at [110, 438] on span "Insurance requirements" at bounding box center [110, 439] width 130 height 26
